Goal: Information Seeking & Learning: Find specific fact

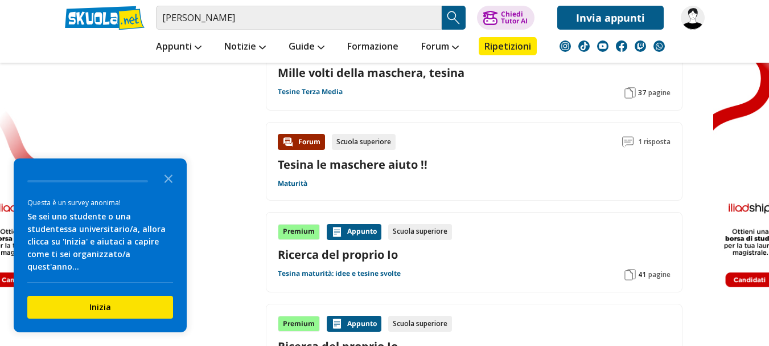
scroll to position [1480, 0]
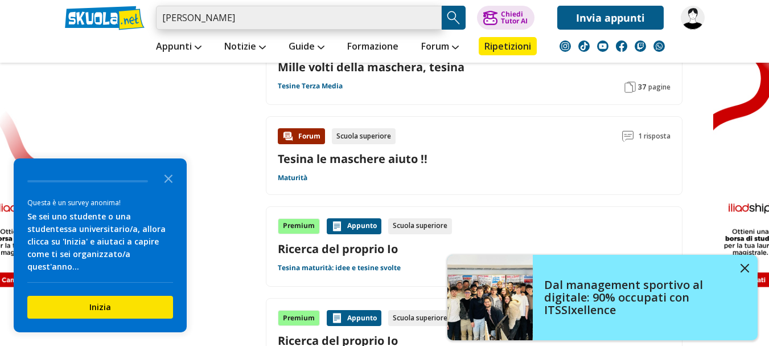
click at [246, 19] on input "[PERSON_NAME]" at bounding box center [299, 18] width 286 height 24
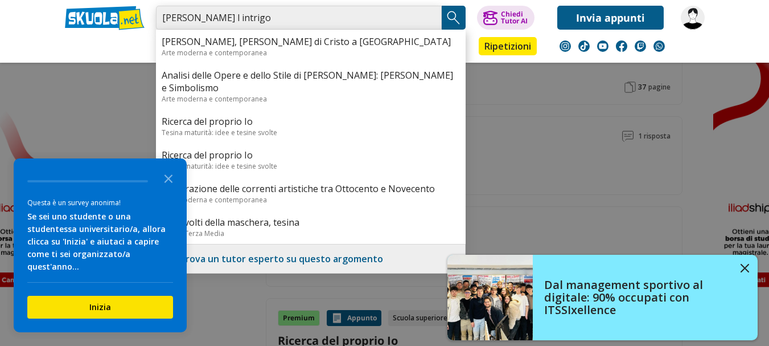
type input "[PERSON_NAME] l intrigo"
click at [446, 17] on img "Search Button" at bounding box center [453, 17] width 17 height 17
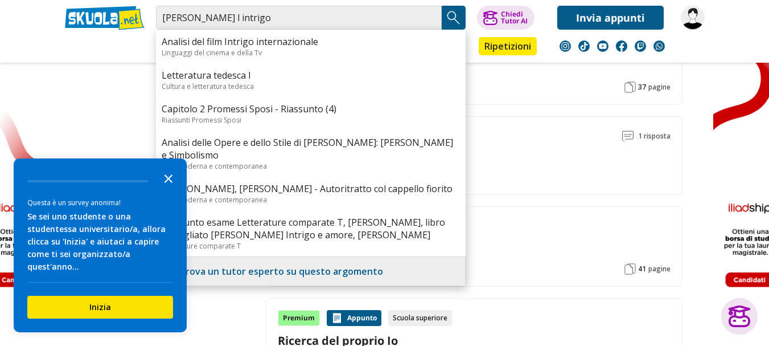
click at [167, 184] on icon "Close the survey" at bounding box center [168, 177] width 23 height 23
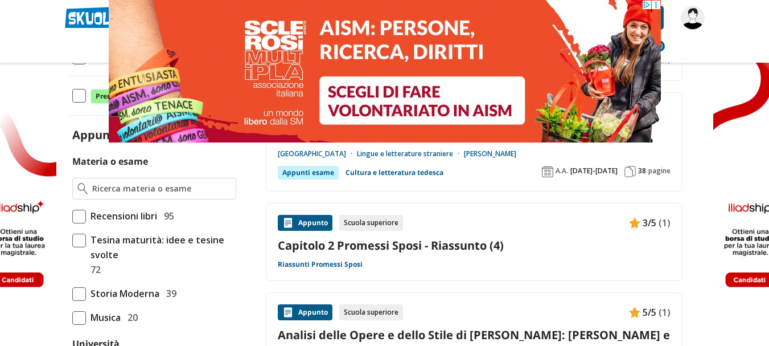
scroll to position [342, 0]
